Goal: Register for event/course

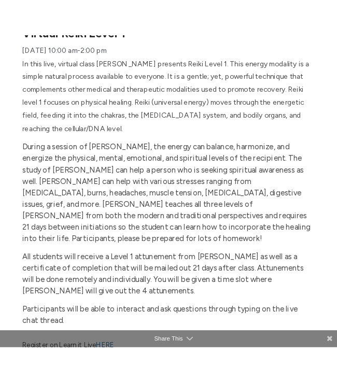
scroll to position [179, 0]
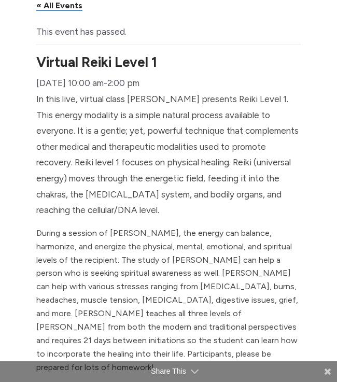
scroll to position [0, 0]
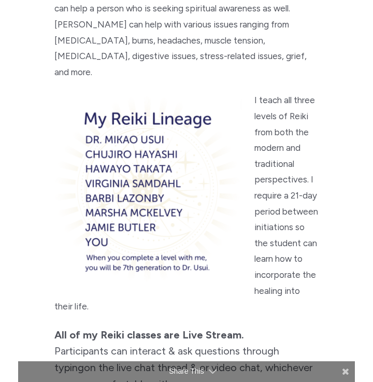
scroll to position [532, 0]
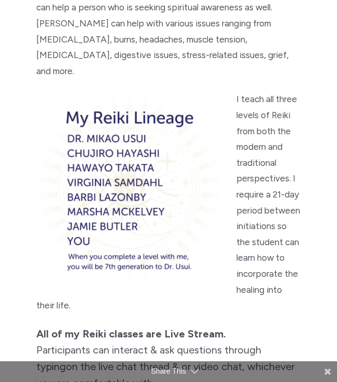
click at [90, 176] on img "main" at bounding box center [130, 188] width 188 height 188
click at [107, 135] on img "main" at bounding box center [130, 188] width 188 height 188
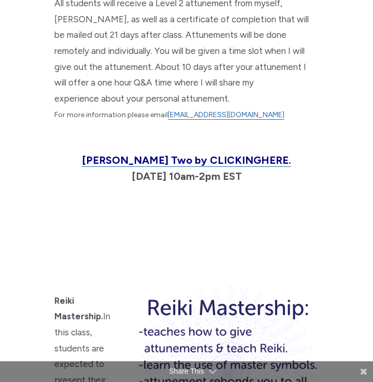
scroll to position [1866, 0]
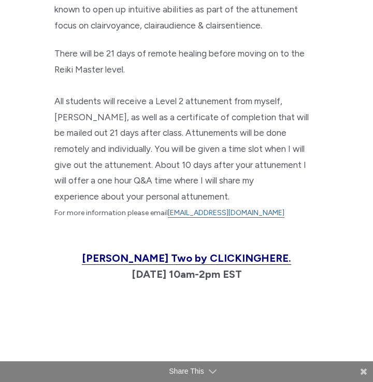
click at [134, 252] on span "[PERSON_NAME] Two by CLICKING HERE." at bounding box center [186, 258] width 209 height 12
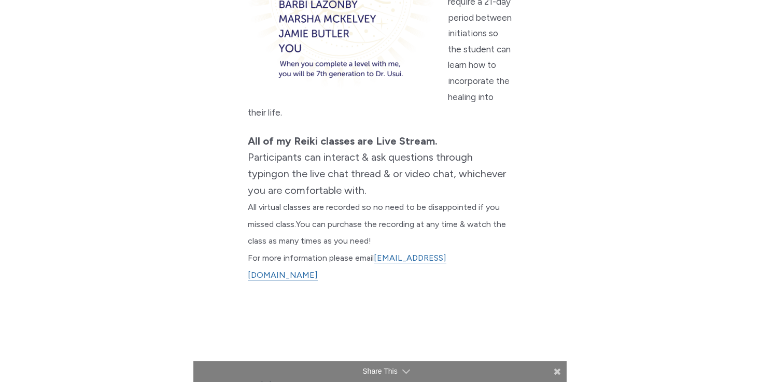
scroll to position [725, 0]
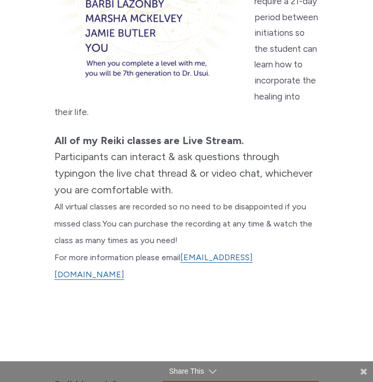
click at [336, 371] on span at bounding box center [364, 372] width 8 height 22
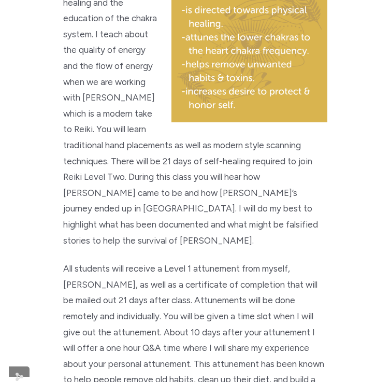
scroll to position [1141, 0]
